Goal: Task Accomplishment & Management: Manage account settings

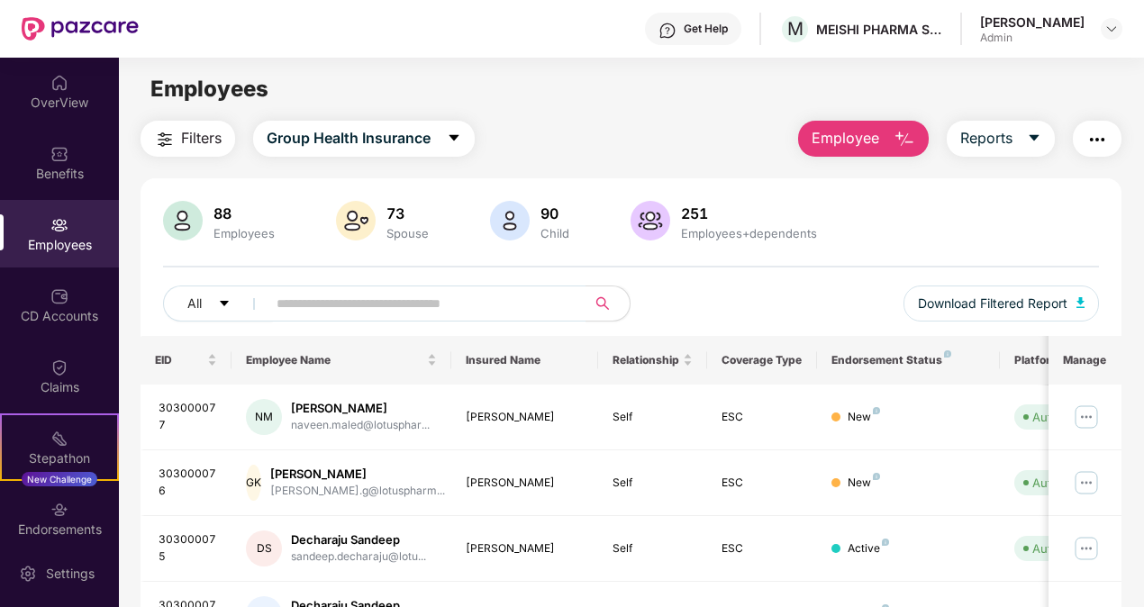
scroll to position [58, 0]
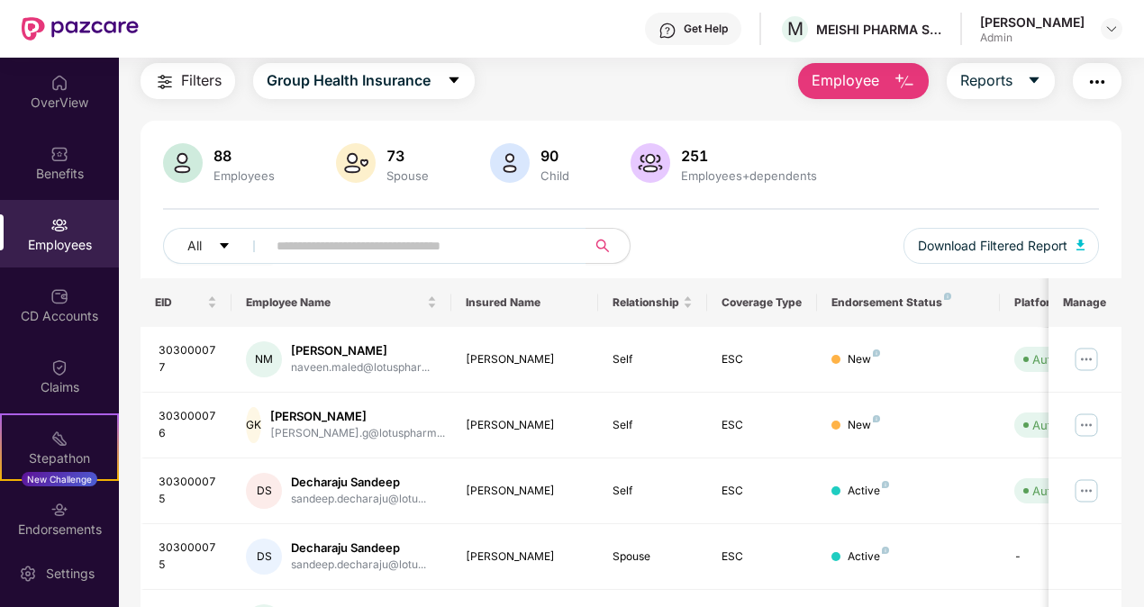
click at [59, 98] on div "OverView" at bounding box center [59, 103] width 119 height 18
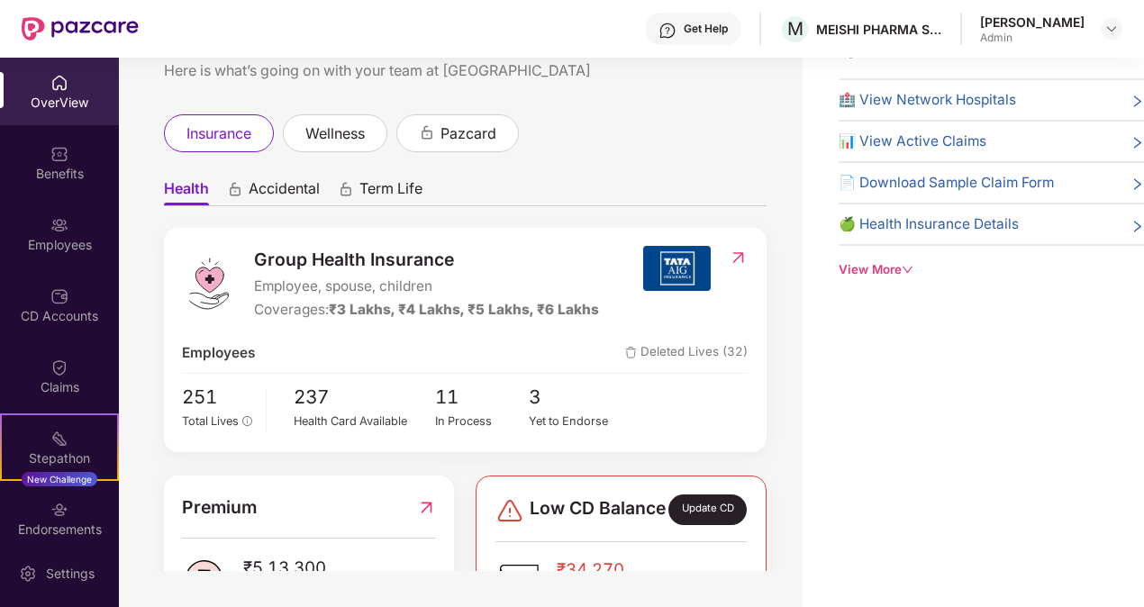
click at [660, 141] on div "insurance wellness pazcard" at bounding box center [465, 133] width 603 height 38
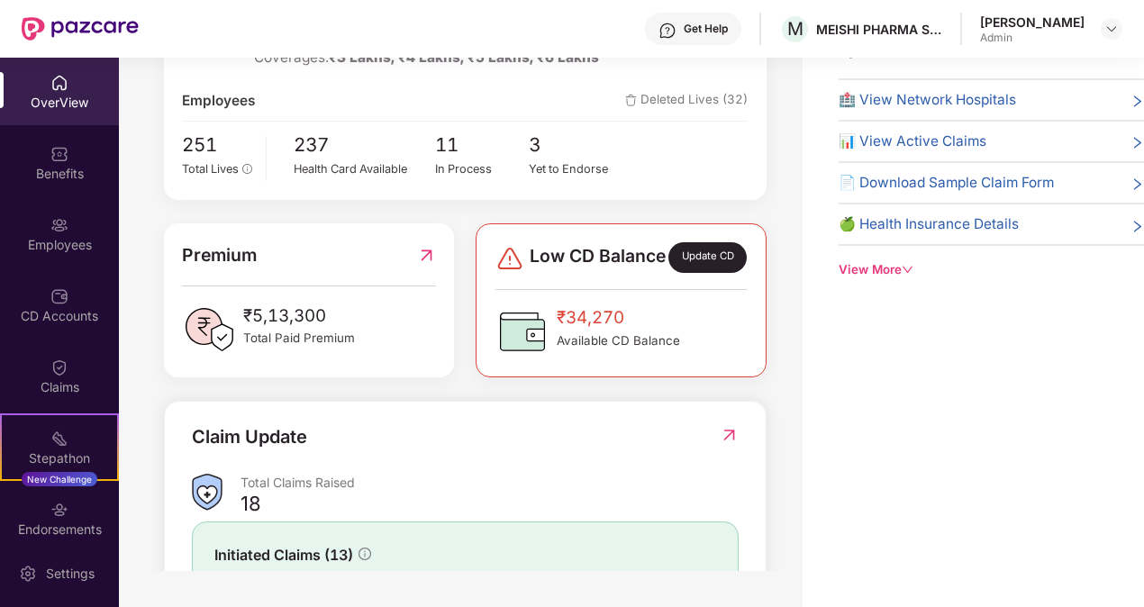
scroll to position [288, 0]
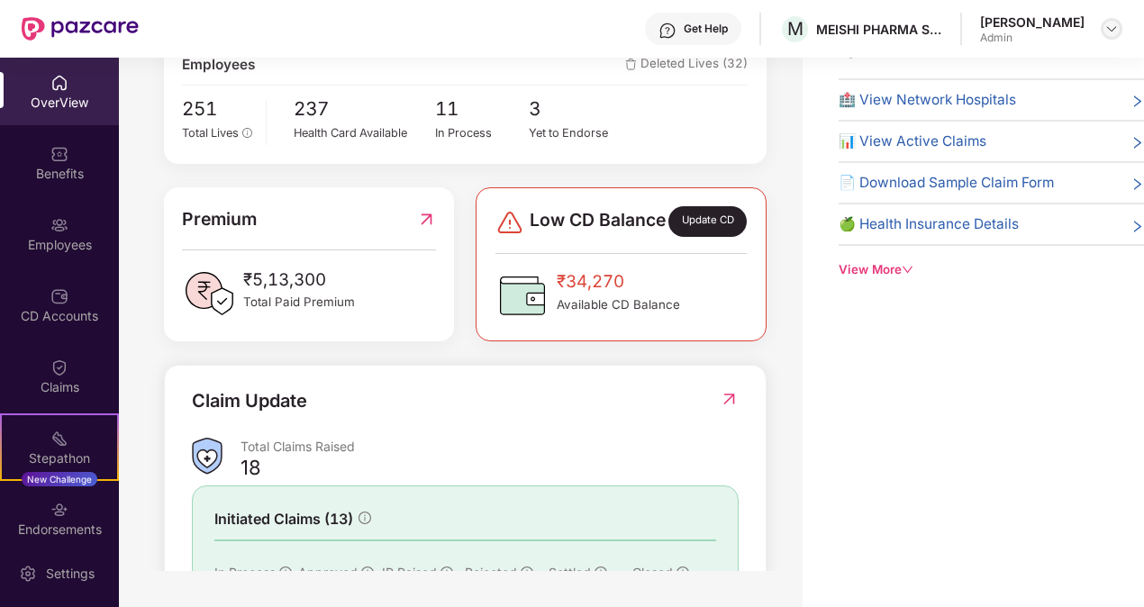
click at [1101, 31] on div at bounding box center [1112, 29] width 22 height 22
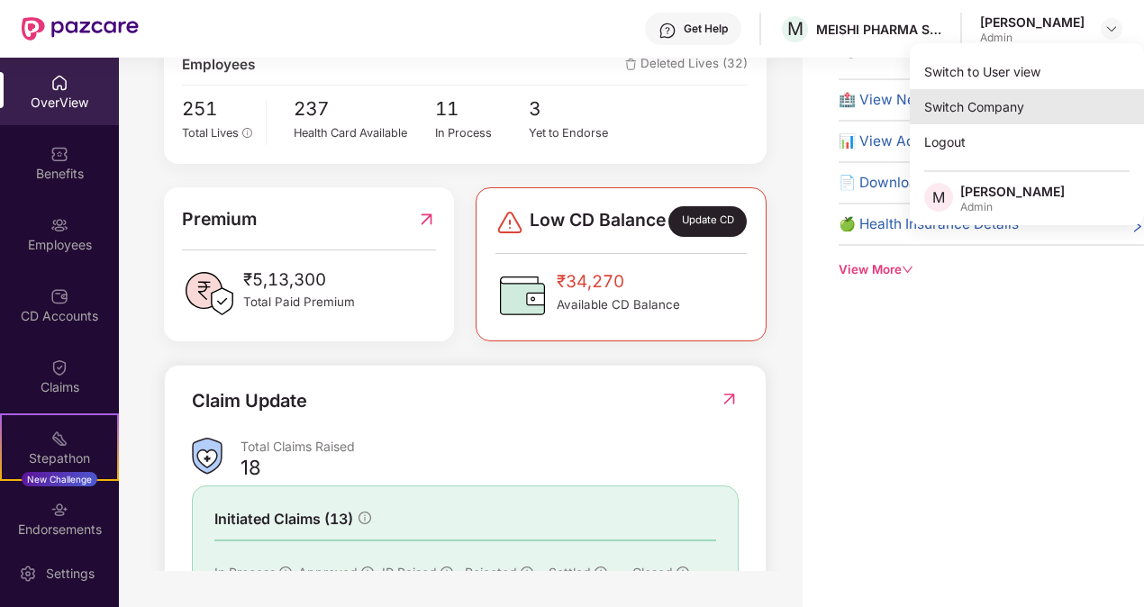
click at [985, 96] on div "Switch Company" at bounding box center [1027, 106] width 234 height 35
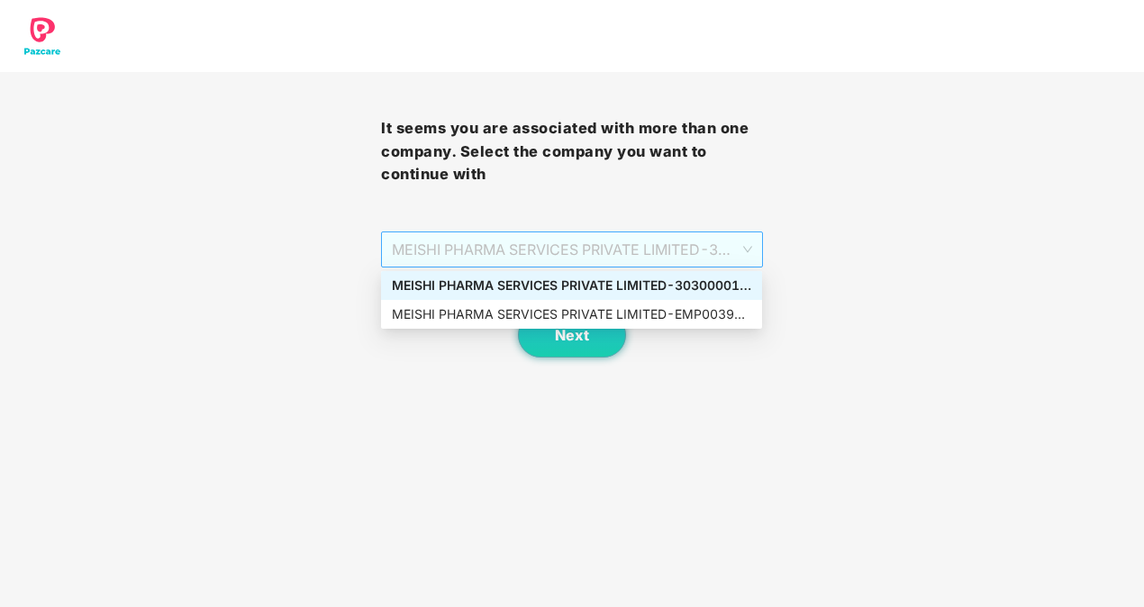
click at [749, 245] on span "MEISHI PHARMA SERVICES PRIVATE LIMITED - 303000013 - ADMIN" at bounding box center [571, 249] width 359 height 34
click at [693, 284] on div "MEISHI PHARMA SERVICES PRIVATE LIMITED - 303000013 - ADMIN" at bounding box center [571, 286] width 359 height 20
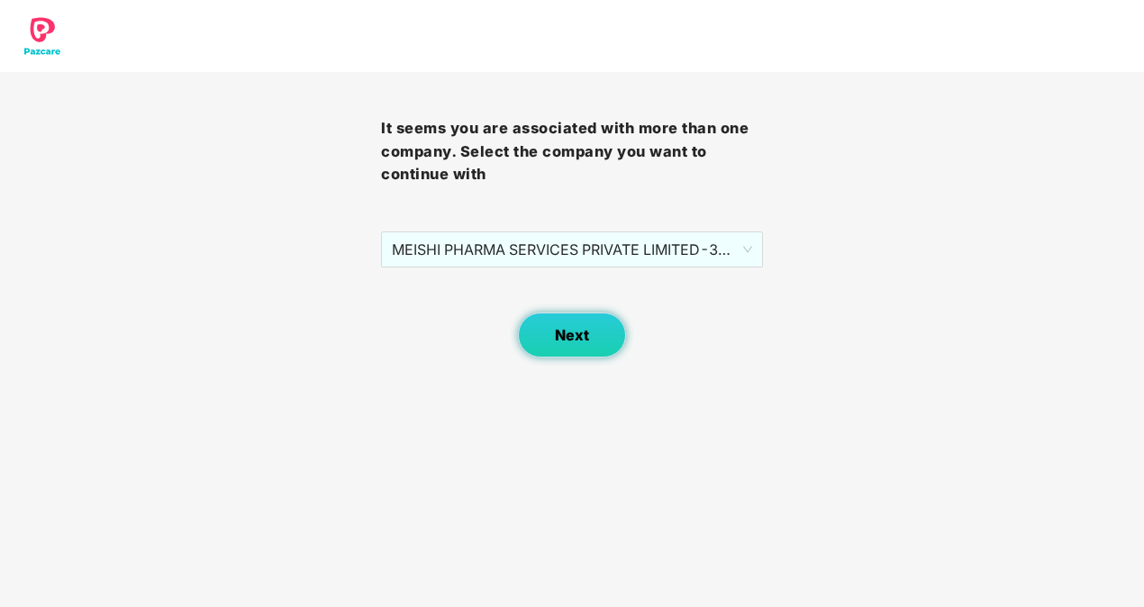
click at [568, 344] on button "Next" at bounding box center [572, 335] width 108 height 45
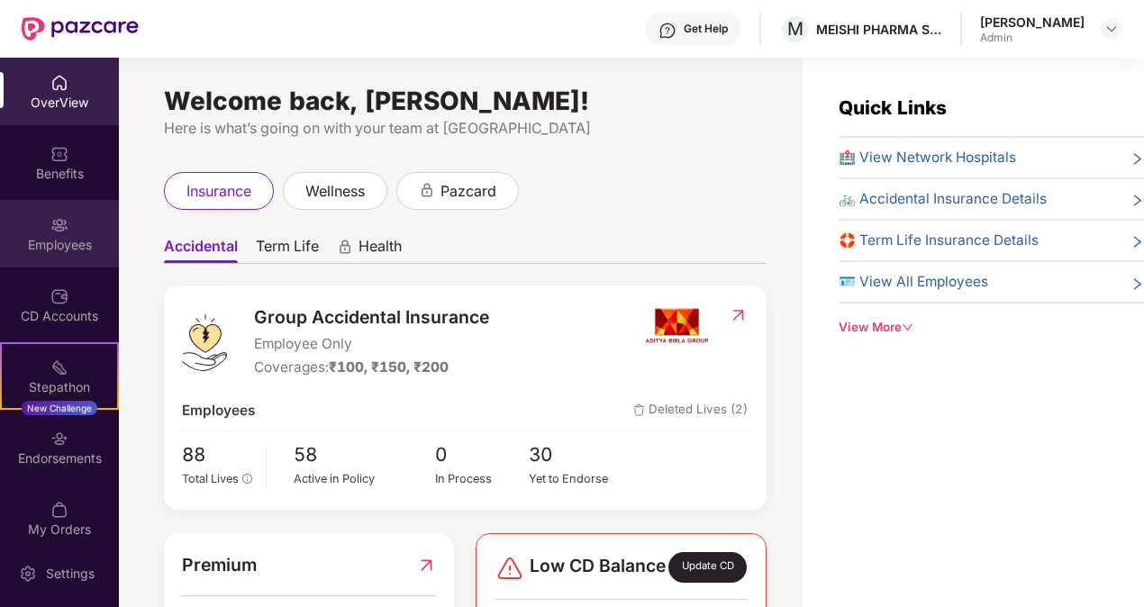
click at [61, 231] on img at bounding box center [59, 225] width 18 height 18
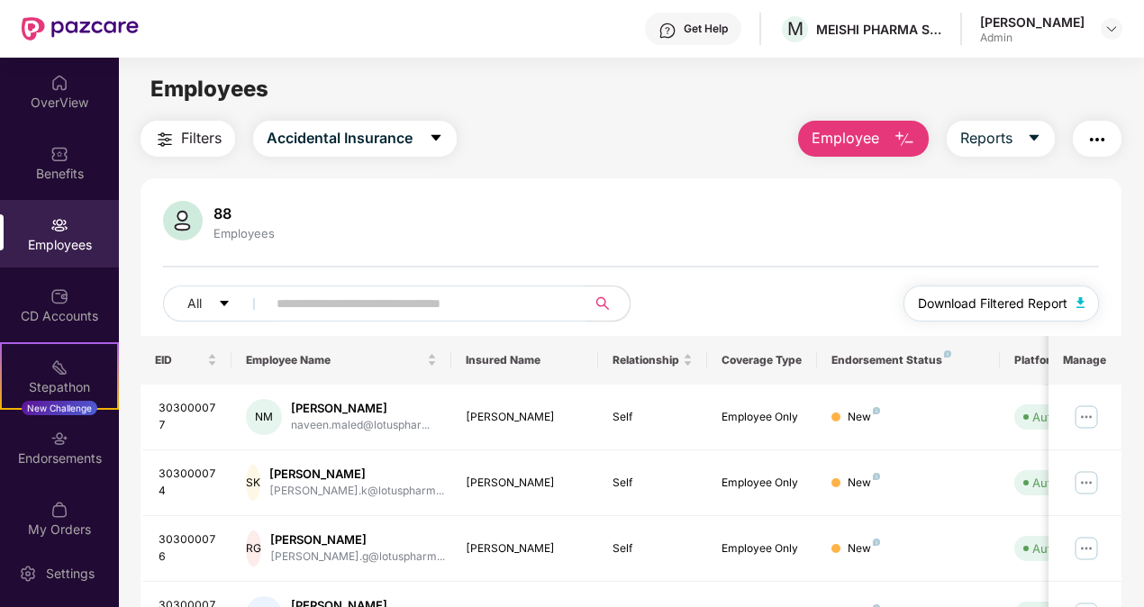
click at [1083, 306] on img "button" at bounding box center [1080, 302] width 9 height 11
click at [442, 139] on icon "caret-down" at bounding box center [436, 138] width 14 height 14
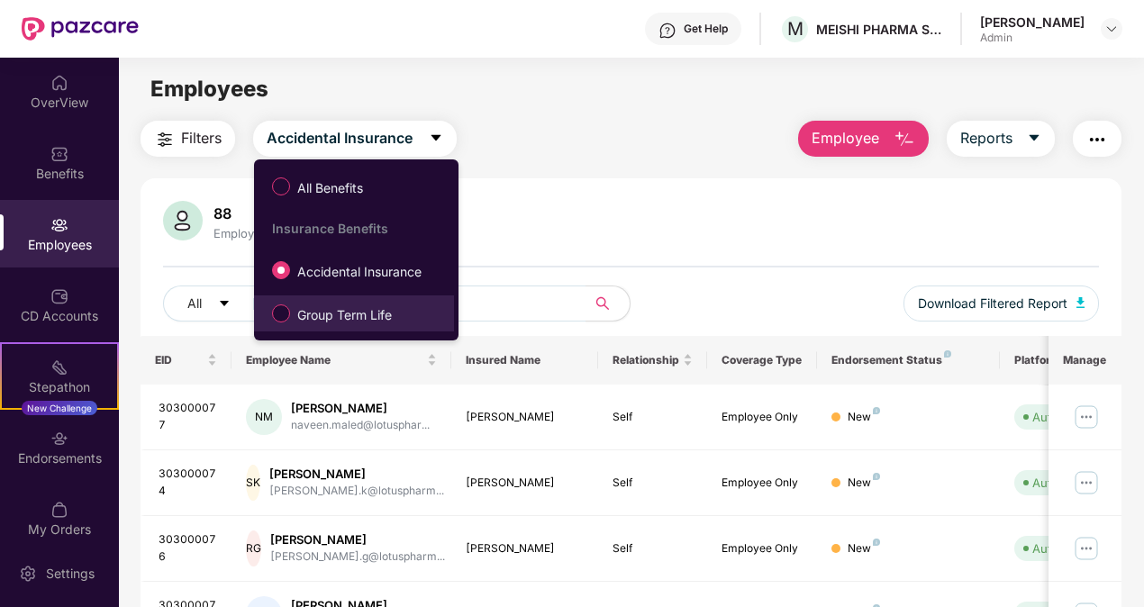
click at [290, 310] on span "Group Term Life" at bounding box center [344, 315] width 109 height 20
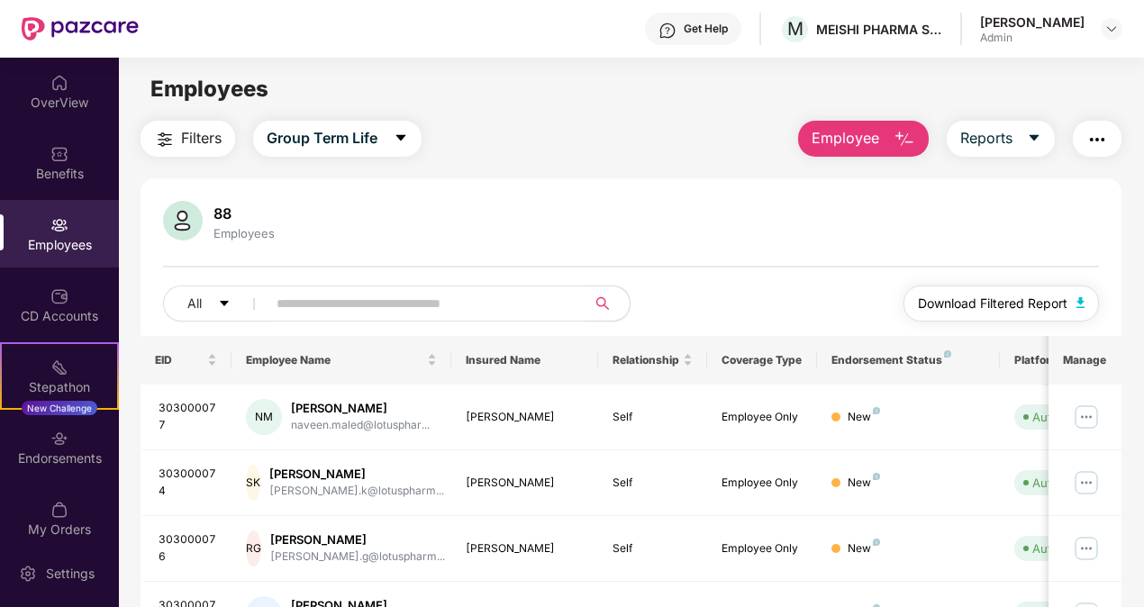
click at [1081, 297] on img "button" at bounding box center [1080, 302] width 9 height 11
